Goal: Task Accomplishment & Management: Use online tool/utility

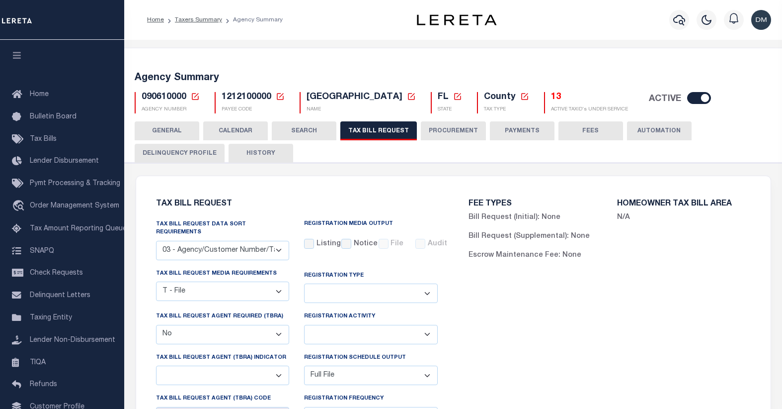
select select "27"
select select "22"
select select "false"
select select "1"
select select
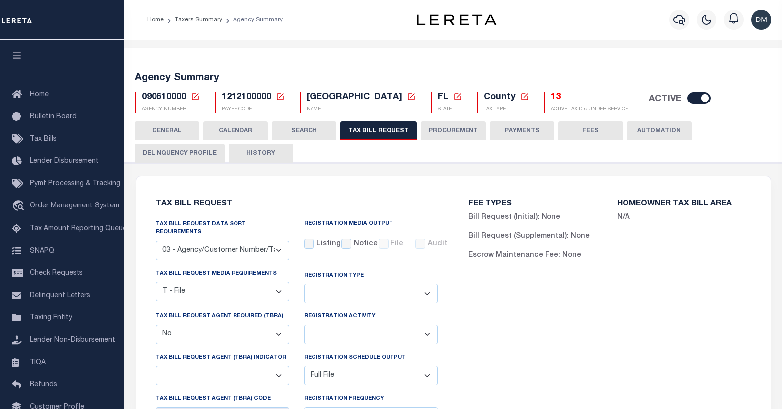
select select "7803021001"
select select "2"
click at [195, 96] on icon at bounding box center [195, 96] width 9 height 9
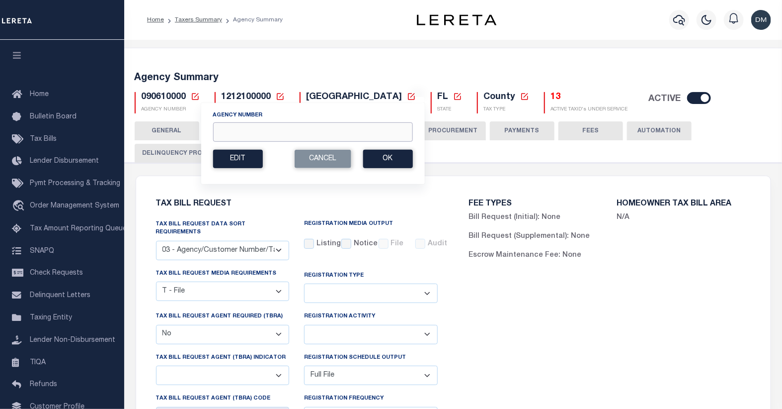
click at [273, 136] on input "Agency Number" at bounding box center [313, 131] width 200 height 19
type input "422212001"
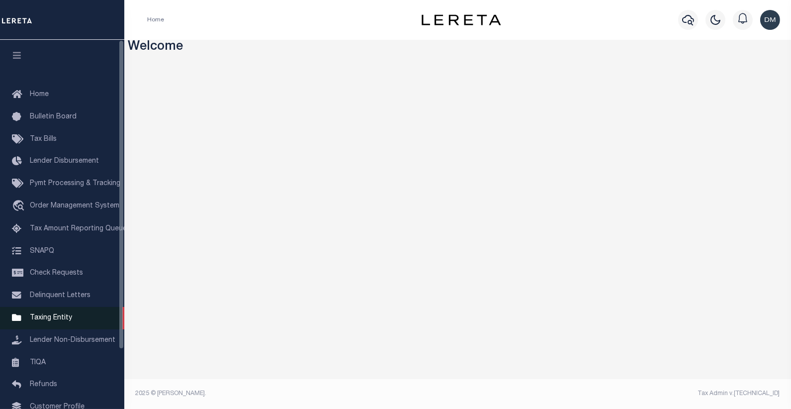
click at [53, 314] on span "Taxing Entity" at bounding box center [51, 317] width 42 height 7
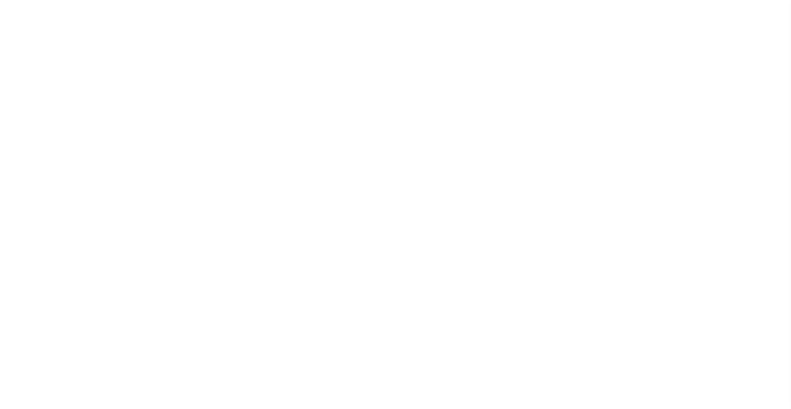
scroll to position [71, 0]
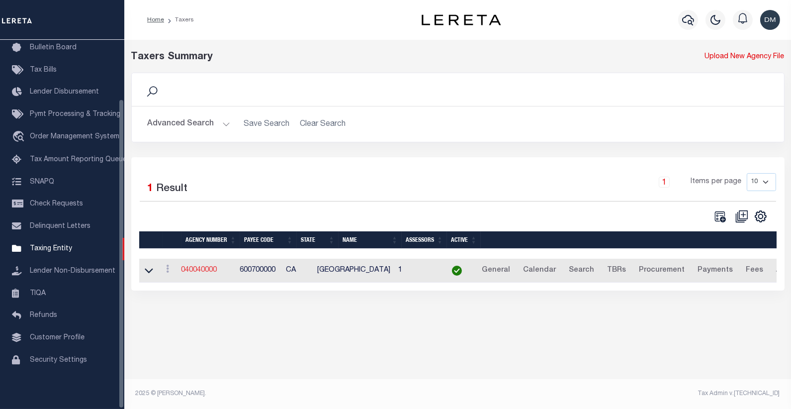
click at [195, 270] on link "040040000" at bounding box center [199, 269] width 36 height 7
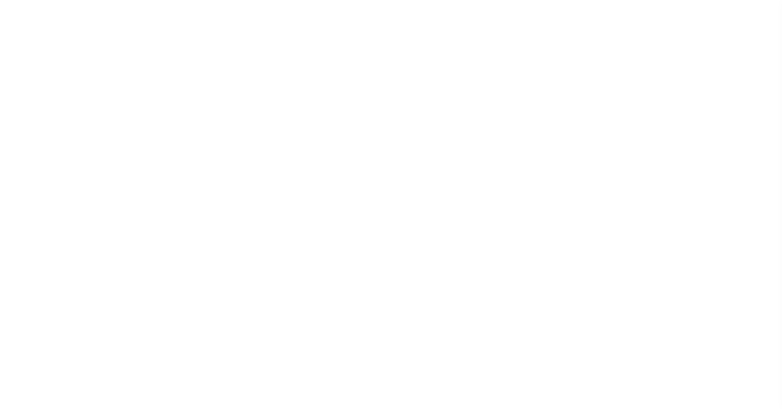
select select
checkbox input "false"
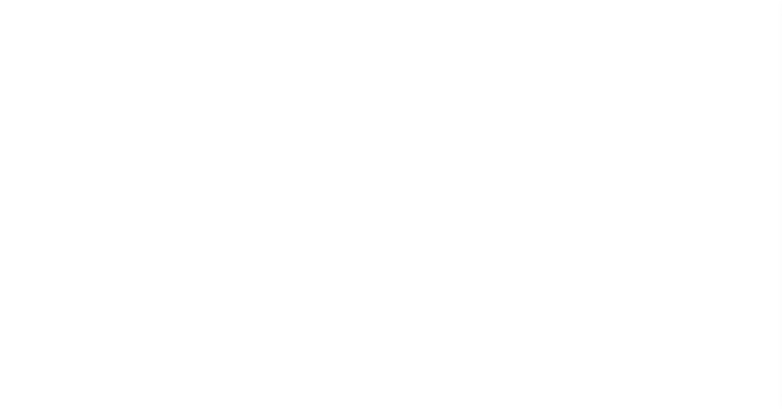
checkbox input "false"
type input "600700000"
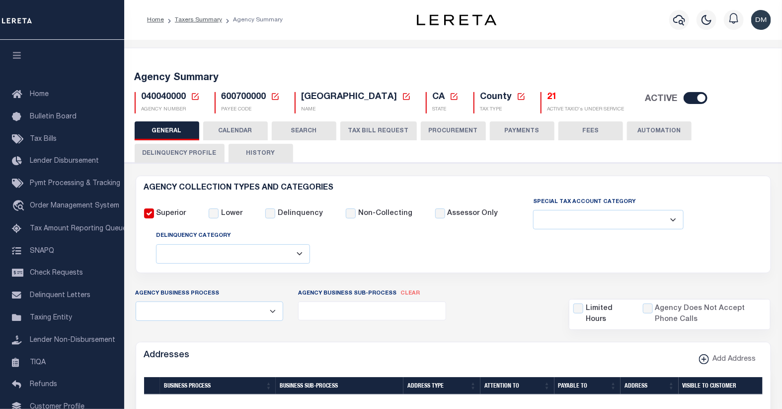
click at [194, 97] on icon at bounding box center [195, 96] width 9 height 9
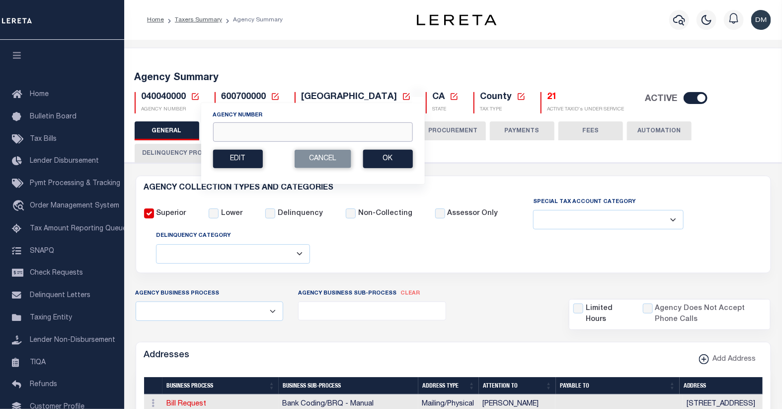
click at [242, 138] on input "Agency Number" at bounding box center [313, 131] width 200 height 19
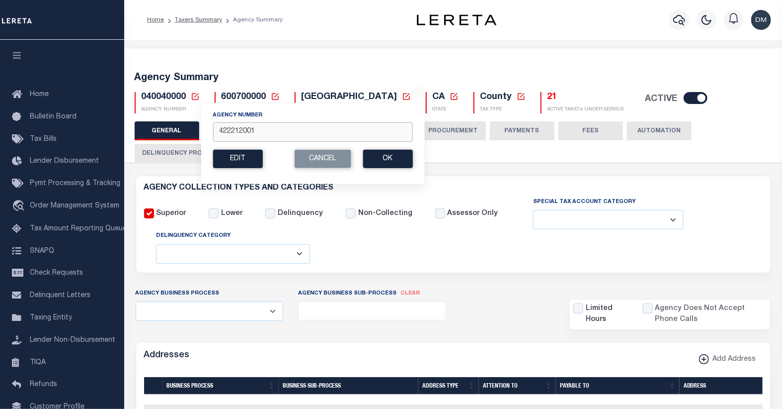
type input "422212001"
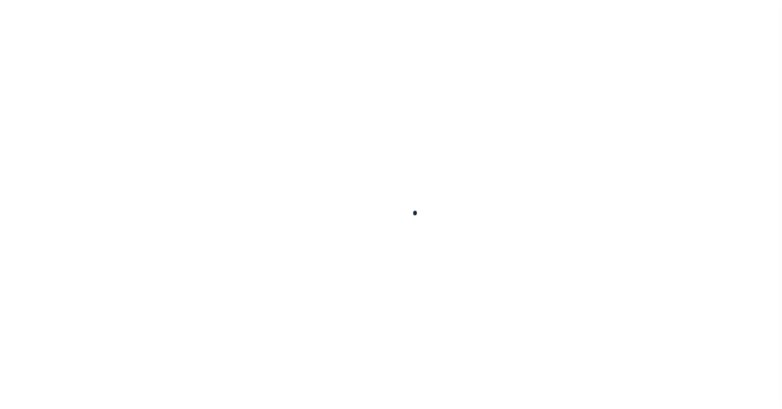
select select
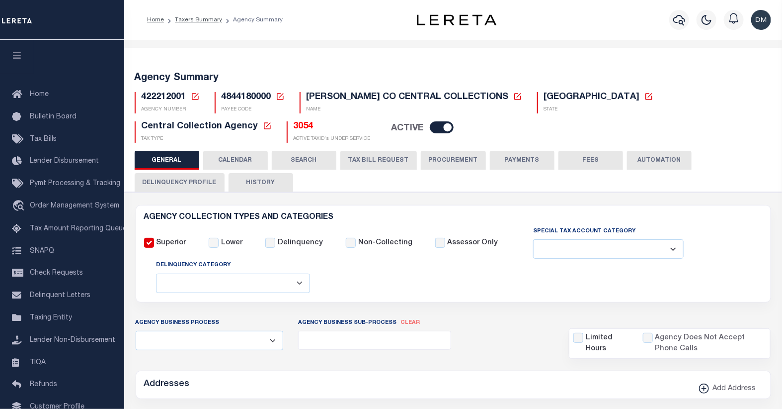
checkbox input "false"
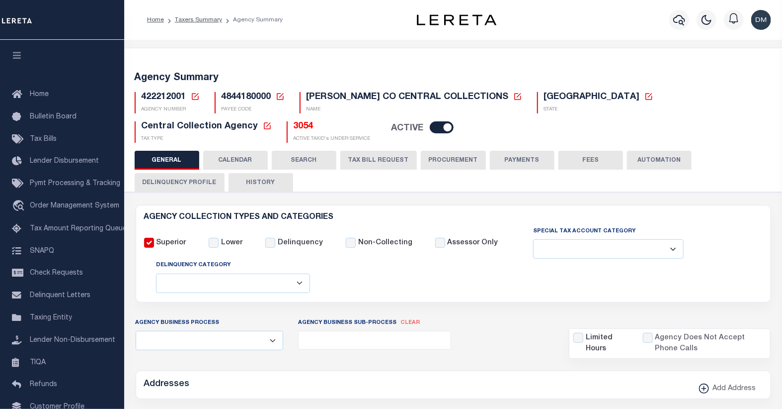
type input "4844180000"
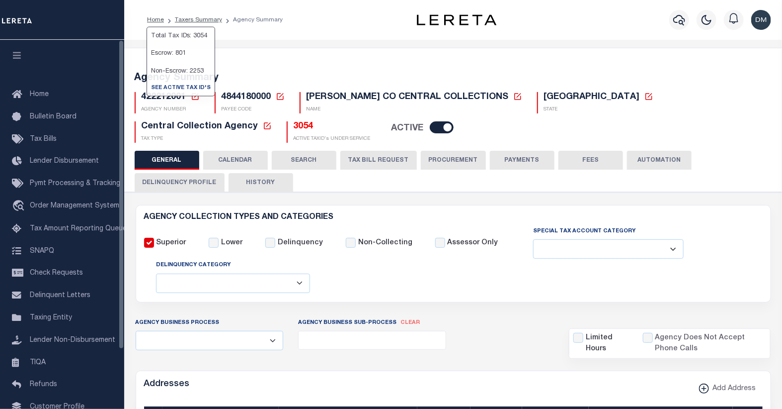
click at [294, 125] on h5 "3054" at bounding box center [332, 126] width 77 height 11
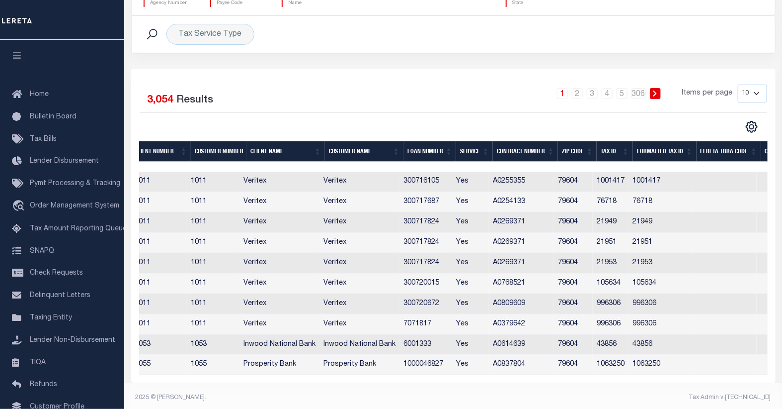
scroll to position [0, 32]
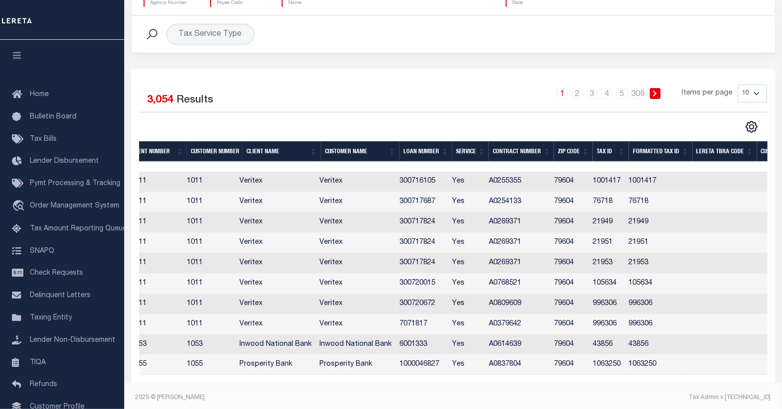
click at [600, 151] on th "Tax ID" at bounding box center [611, 151] width 36 height 20
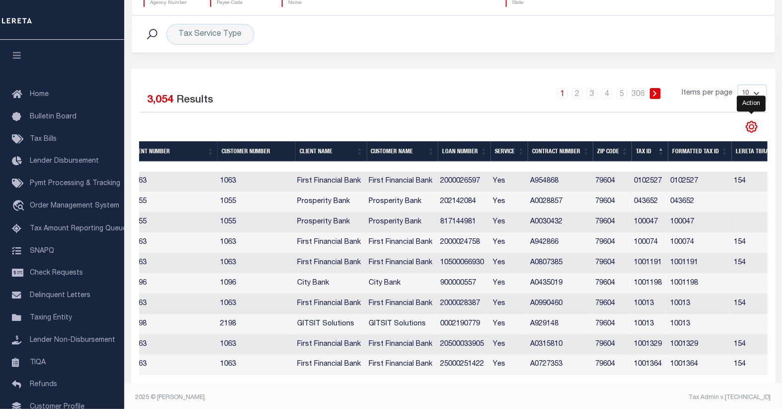
click at [750, 127] on icon "" at bounding box center [752, 127] width 4 height 4
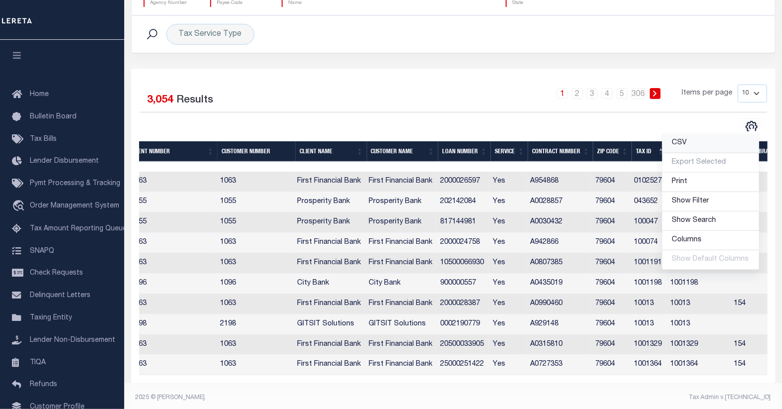
click at [686, 146] on span "CSV" at bounding box center [680, 142] width 15 height 7
